Goal: Information Seeking & Learning: Find specific fact

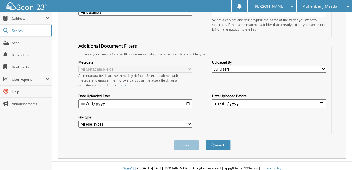
click at [324, 8] on span "Auffenberg Mazda" at bounding box center [320, 6] width 34 height 3
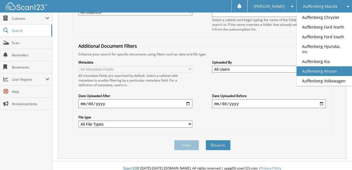
click at [328, 66] on link "Auffenberg Nissan" at bounding box center [324, 71] width 55 height 10
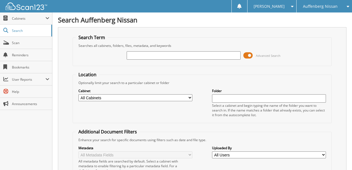
click at [145, 59] on input "text" at bounding box center [184, 55] width 114 height 8
type input "SC854631"
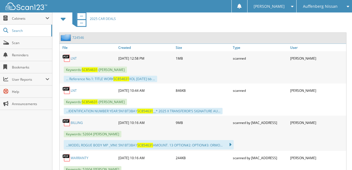
scroll to position [240, 0]
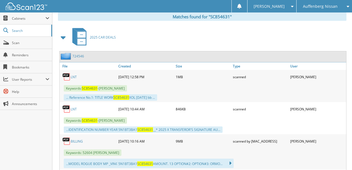
click at [73, 107] on link "LNT" at bounding box center [74, 109] width 6 height 5
click at [73, 75] on link "LNT" at bounding box center [74, 77] width 6 height 5
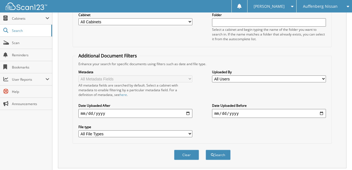
scroll to position [74, 0]
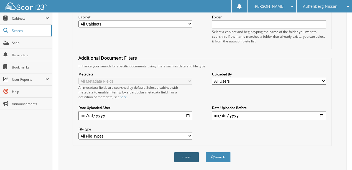
click at [194, 153] on button "Clear" at bounding box center [186, 157] width 25 height 10
click at [325, 6] on span "Auffenberg Nissan" at bounding box center [320, 6] width 35 height 3
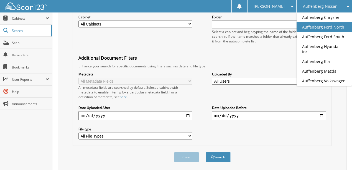
click at [322, 29] on link "Auffenberg Ford North" at bounding box center [324, 27] width 55 height 10
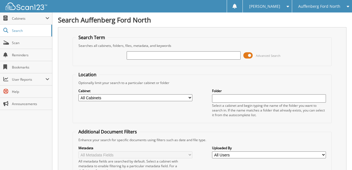
click at [158, 58] on input "text" at bounding box center [184, 55] width 114 height 8
type input "M"
click at [135, 55] on input "text" at bounding box center [184, 55] width 114 height 8
type input "RX022697"
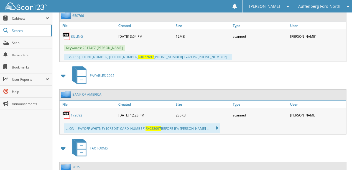
scroll to position [296, 0]
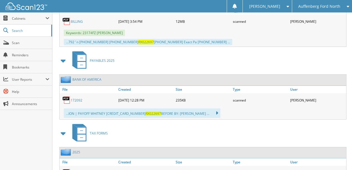
click at [79, 98] on link "172092" at bounding box center [77, 100] width 12 height 5
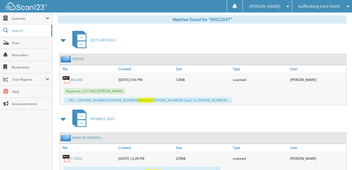
scroll to position [111, 0]
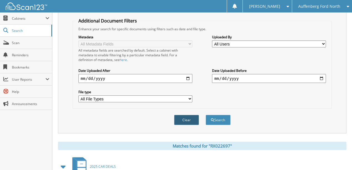
click at [187, 116] on button "Clear" at bounding box center [186, 120] width 25 height 10
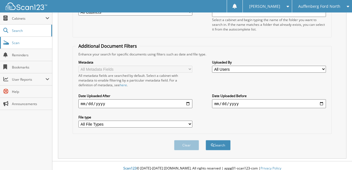
click at [26, 44] on span "Scan" at bounding box center [30, 42] width 37 height 5
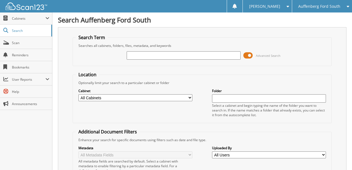
click at [147, 57] on input "text" at bounding box center [184, 55] width 114 height 8
type input "GW329853"
